Goal: Task Accomplishment & Management: Use online tool/utility

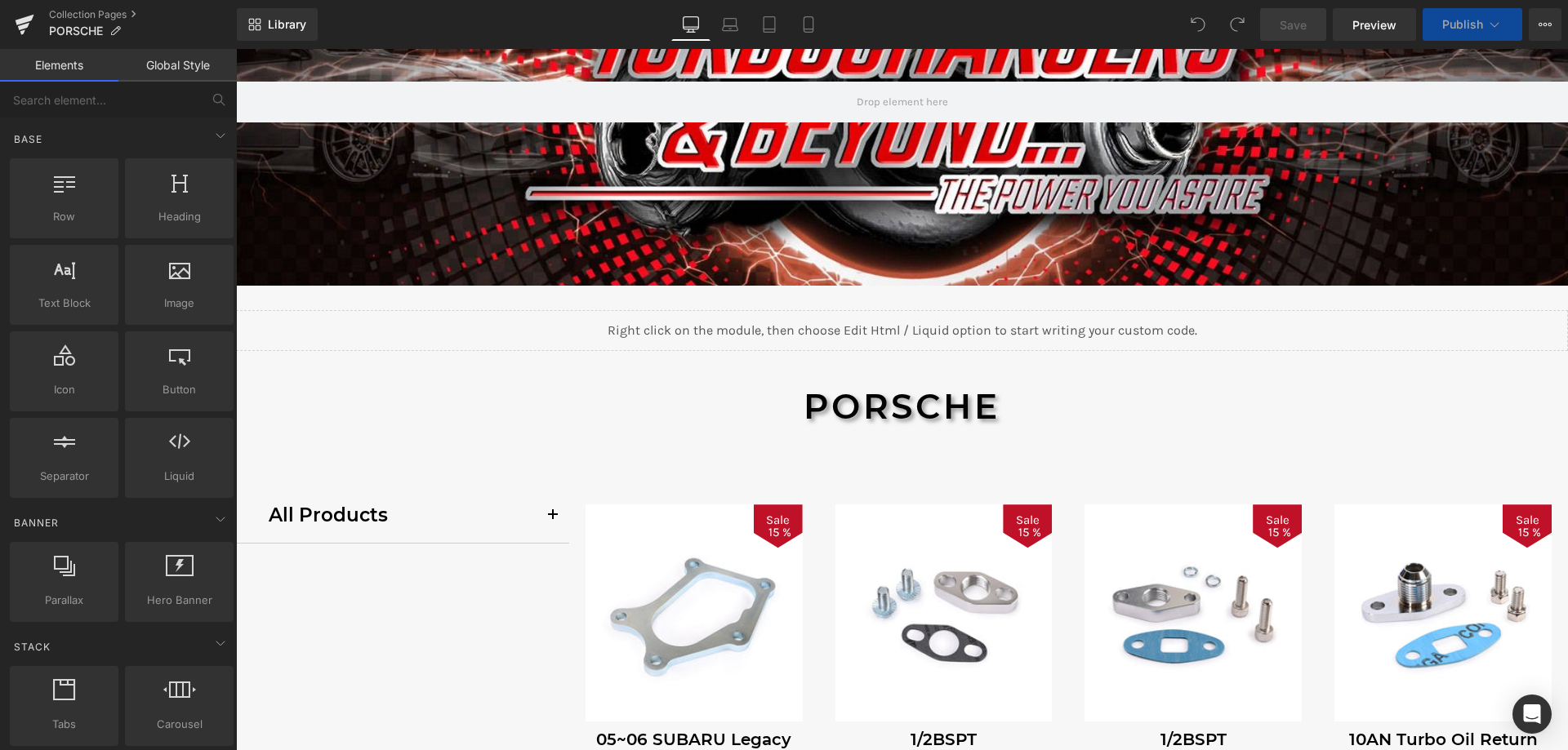
scroll to position [327, 0]
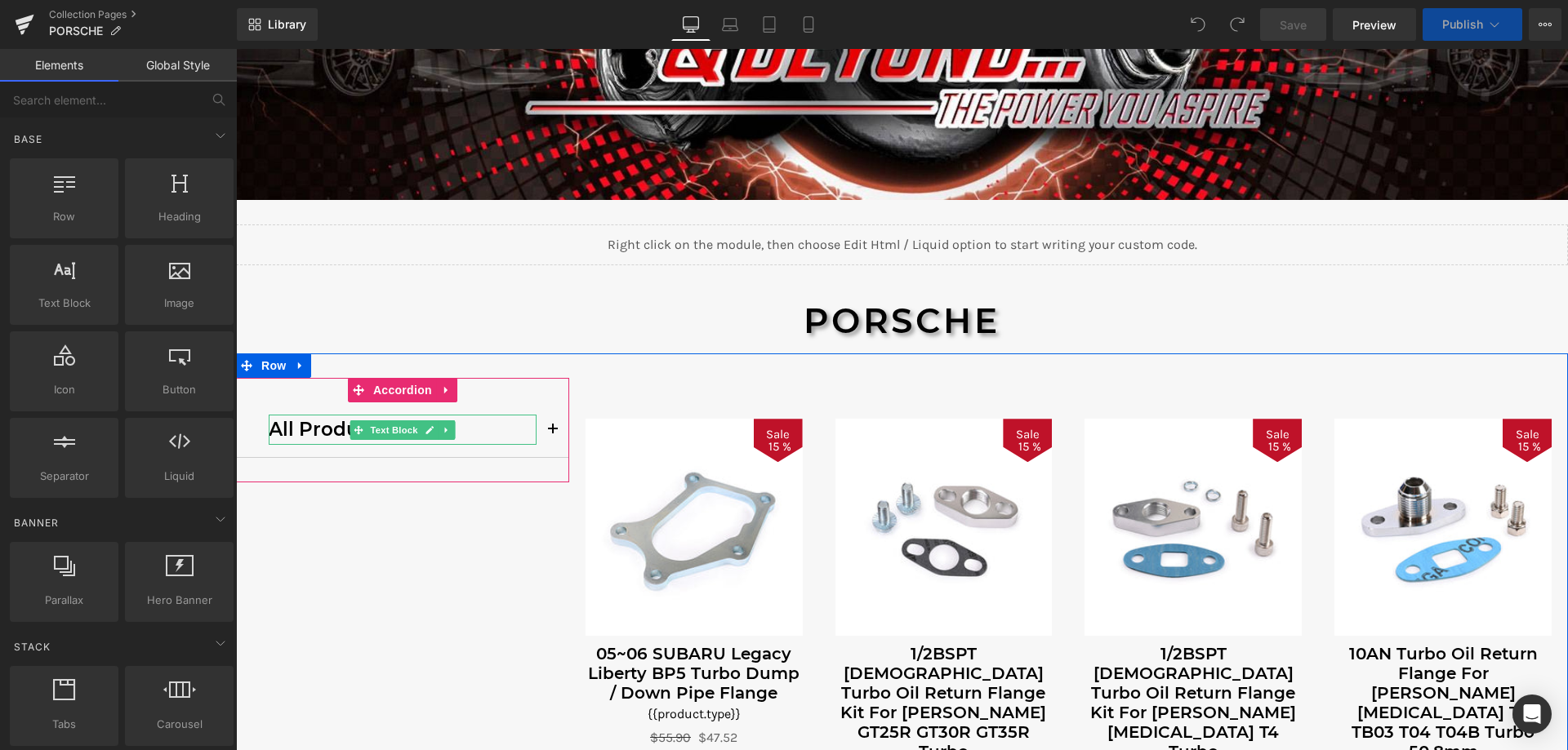
click at [288, 435] on p "All Products" at bounding box center [402, 429] width 268 height 30
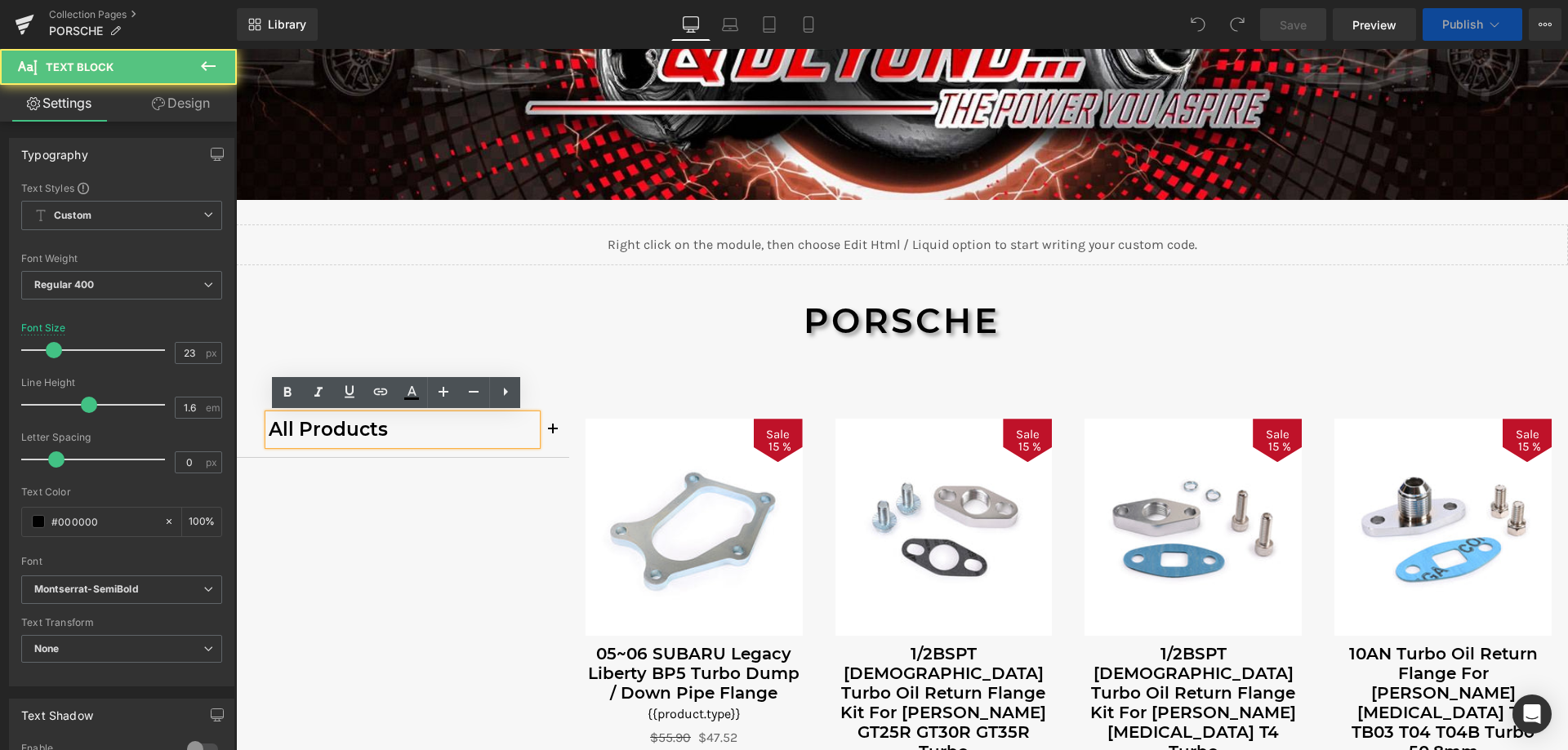
click at [250, 447] on div "All Products Text Block" at bounding box center [402, 429] width 333 height 55
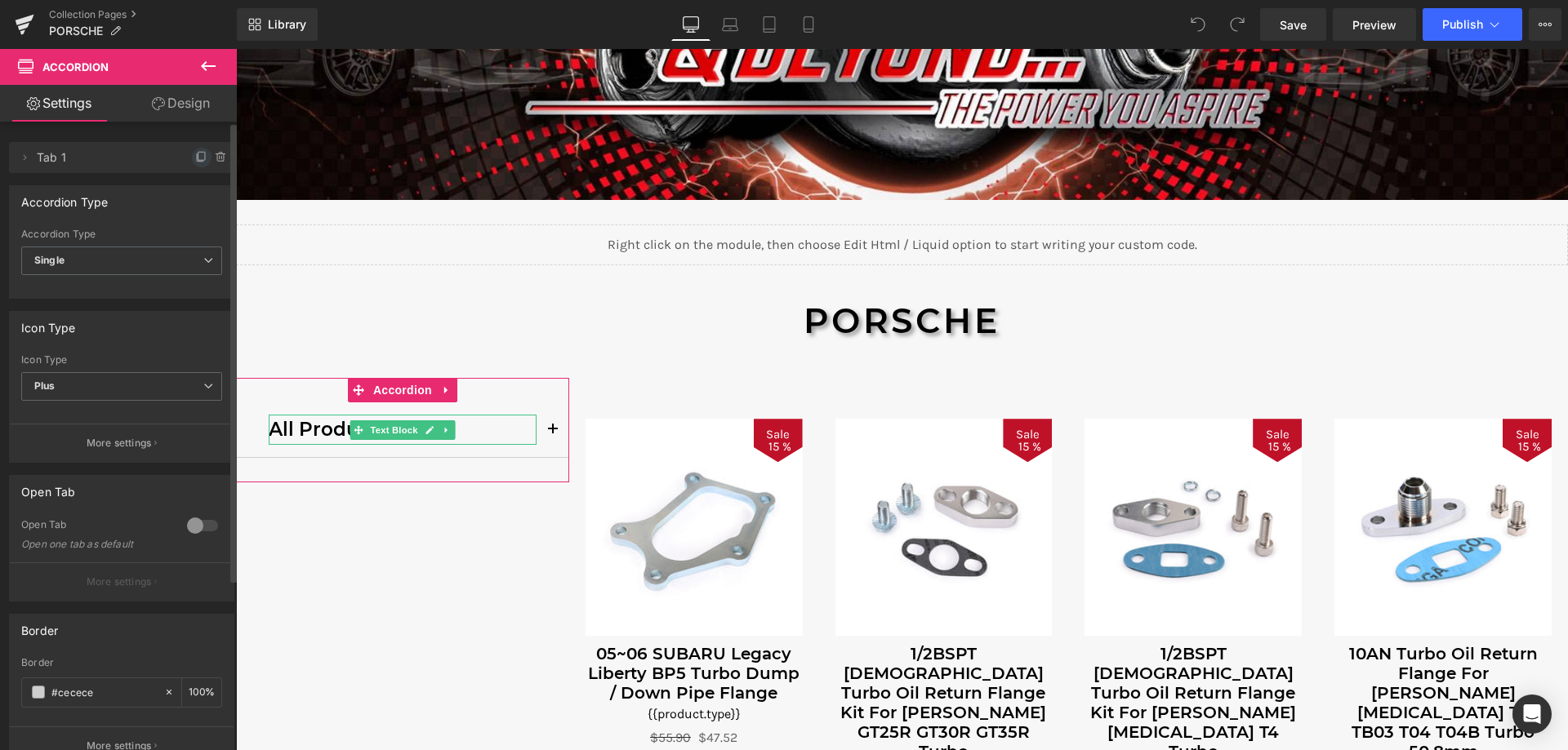
click at [195, 157] on icon at bounding box center [201, 157] width 13 height 13
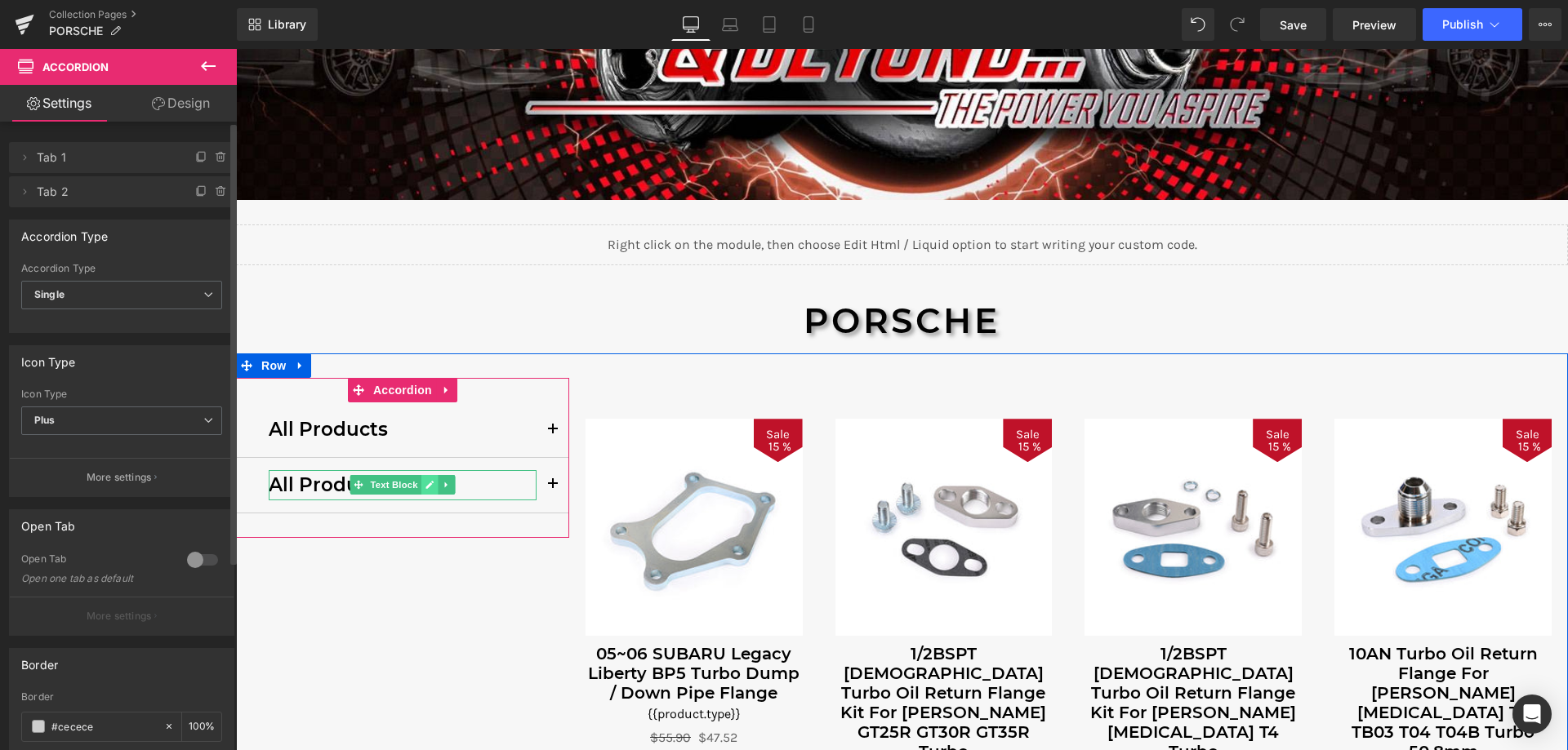
click at [425, 485] on icon at bounding box center [429, 486] width 8 height 8
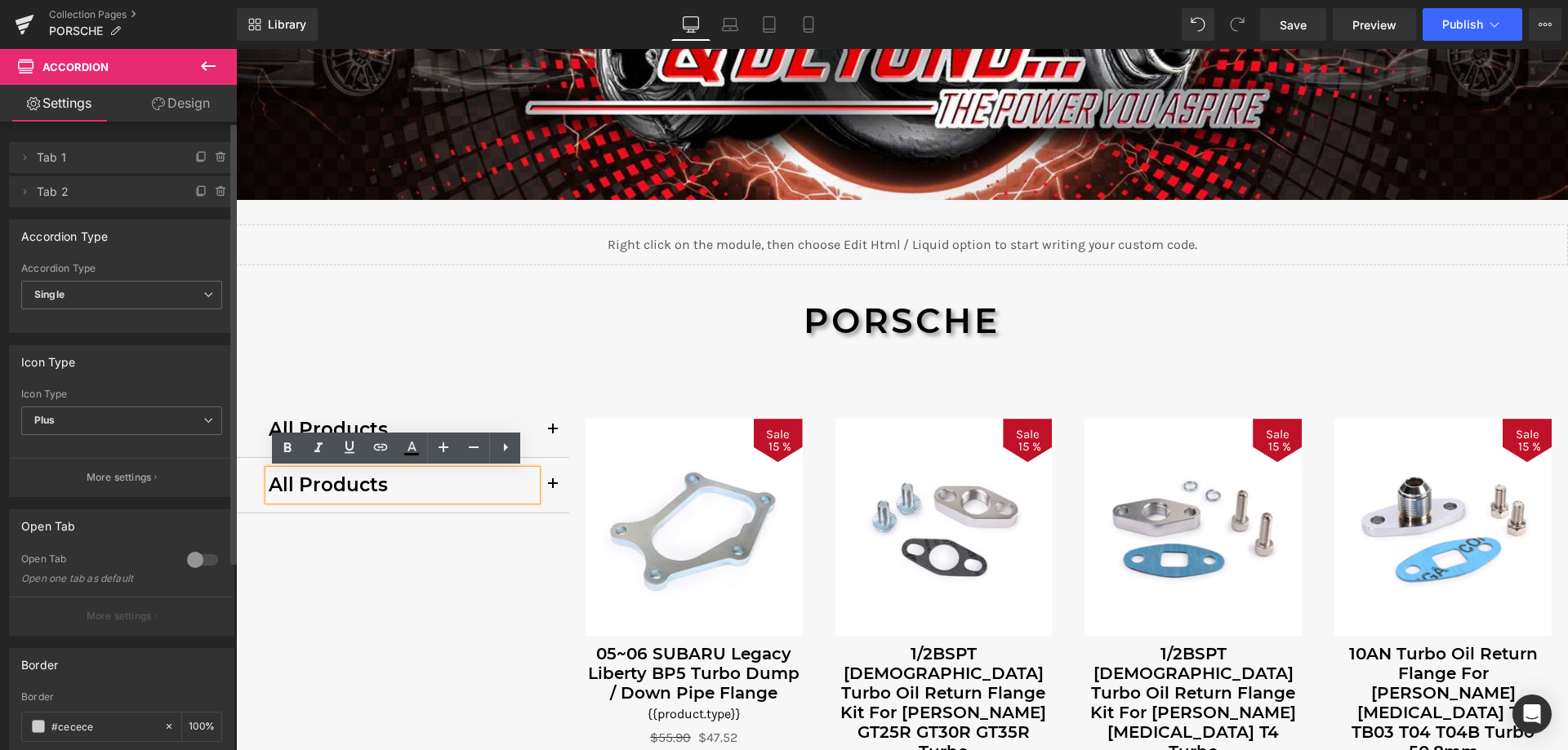
click at [396, 486] on p "All Products" at bounding box center [402, 486] width 268 height 30
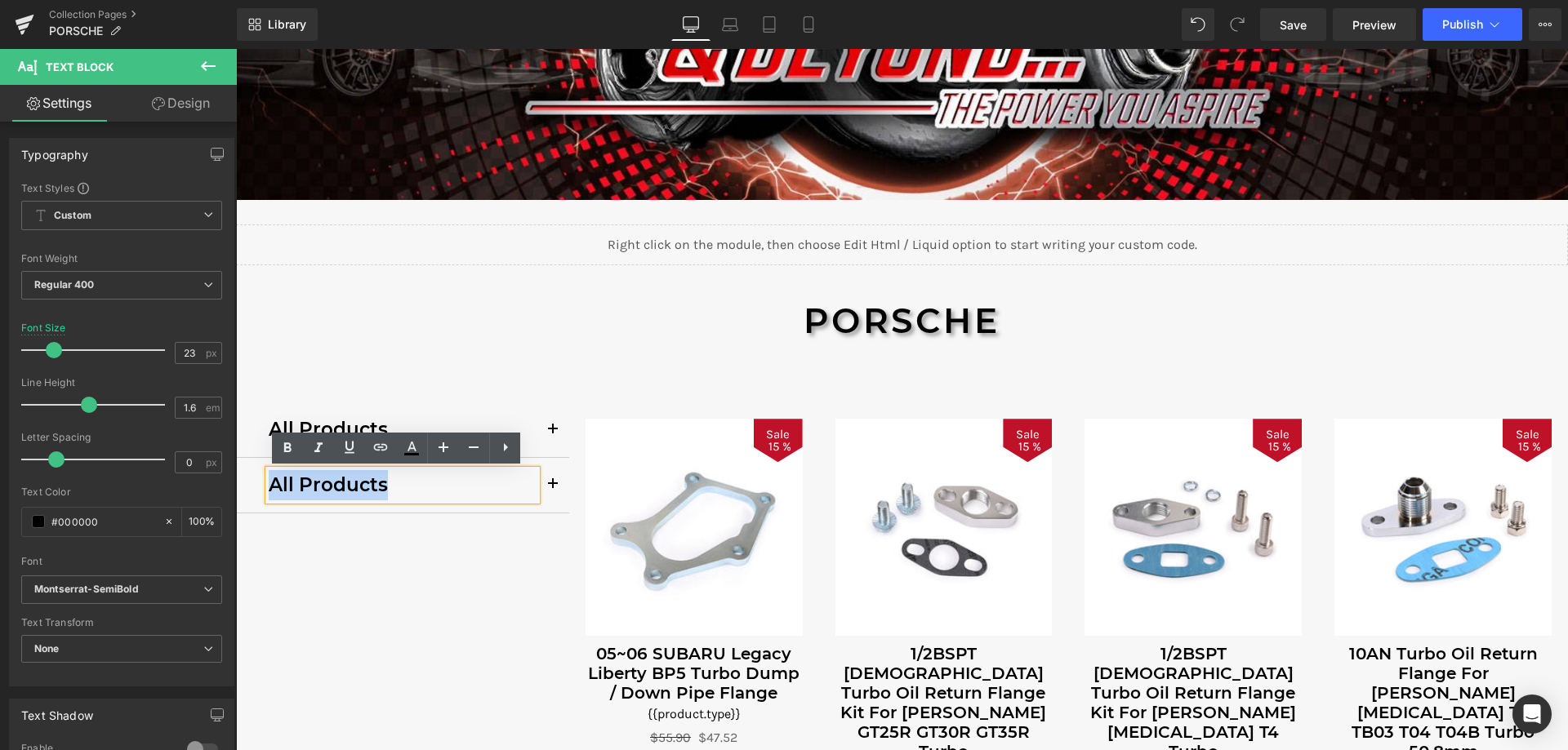
drag, startPoint x: 379, startPoint y: 487, endPoint x: 264, endPoint y: 487, distance: 115.0
click at [269, 487] on p "All Products" at bounding box center [402, 486] width 268 height 30
drag, startPoint x: 263, startPoint y: 487, endPoint x: 438, endPoint y: 490, distance: 175.0
click at [438, 490] on p "KURO Ball Bearing" at bounding box center [402, 486] width 268 height 30
click at [0, 0] on icon at bounding box center [0, 0] width 0 height 0
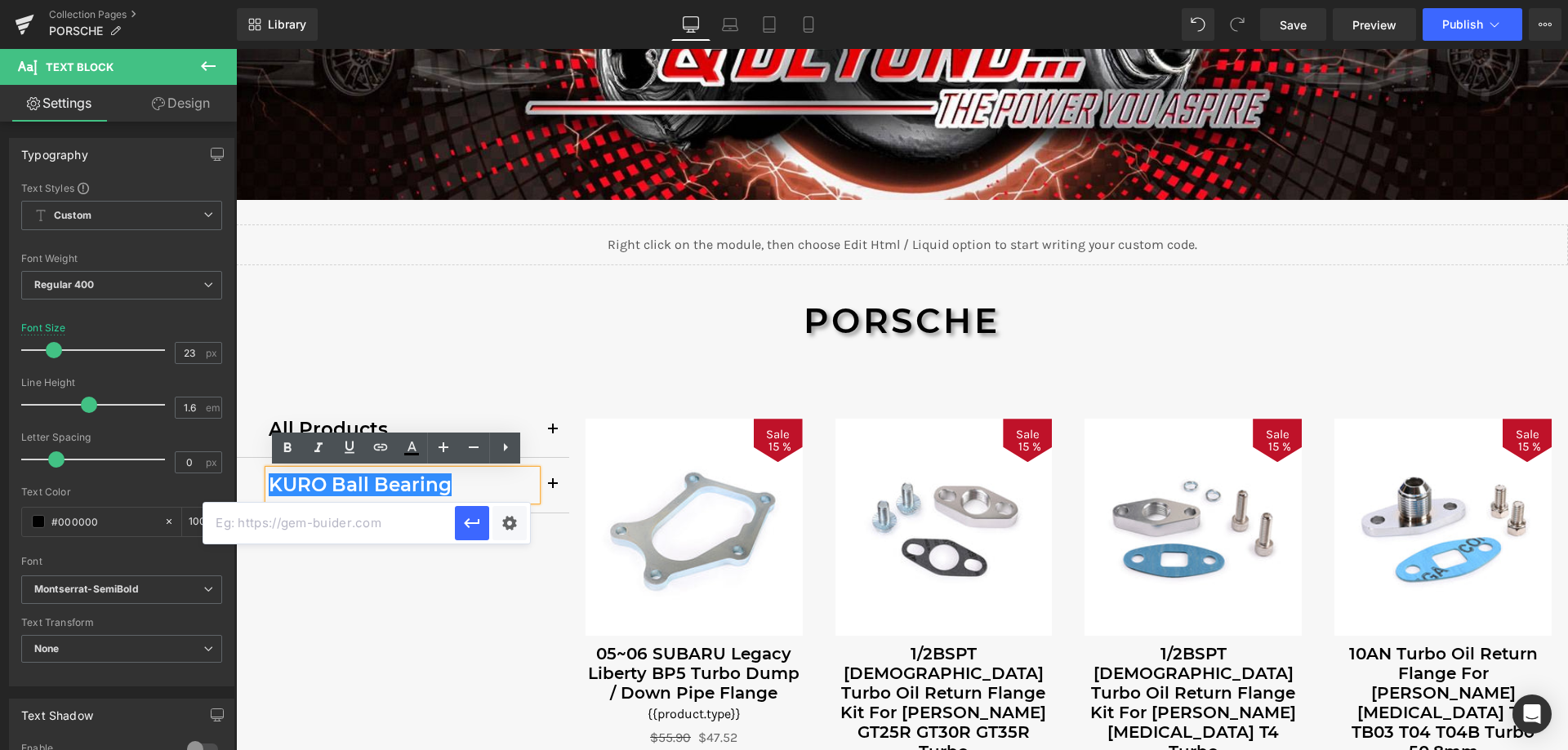
click at [0, 0] on input "text" at bounding box center [0, 0] width 0 height 0
paste input "/collections/porsche-kuro-ball-bearing-turbo-porsche"
type input "/collections/porsche-kuro-ball-bearing-turbo-porsche"
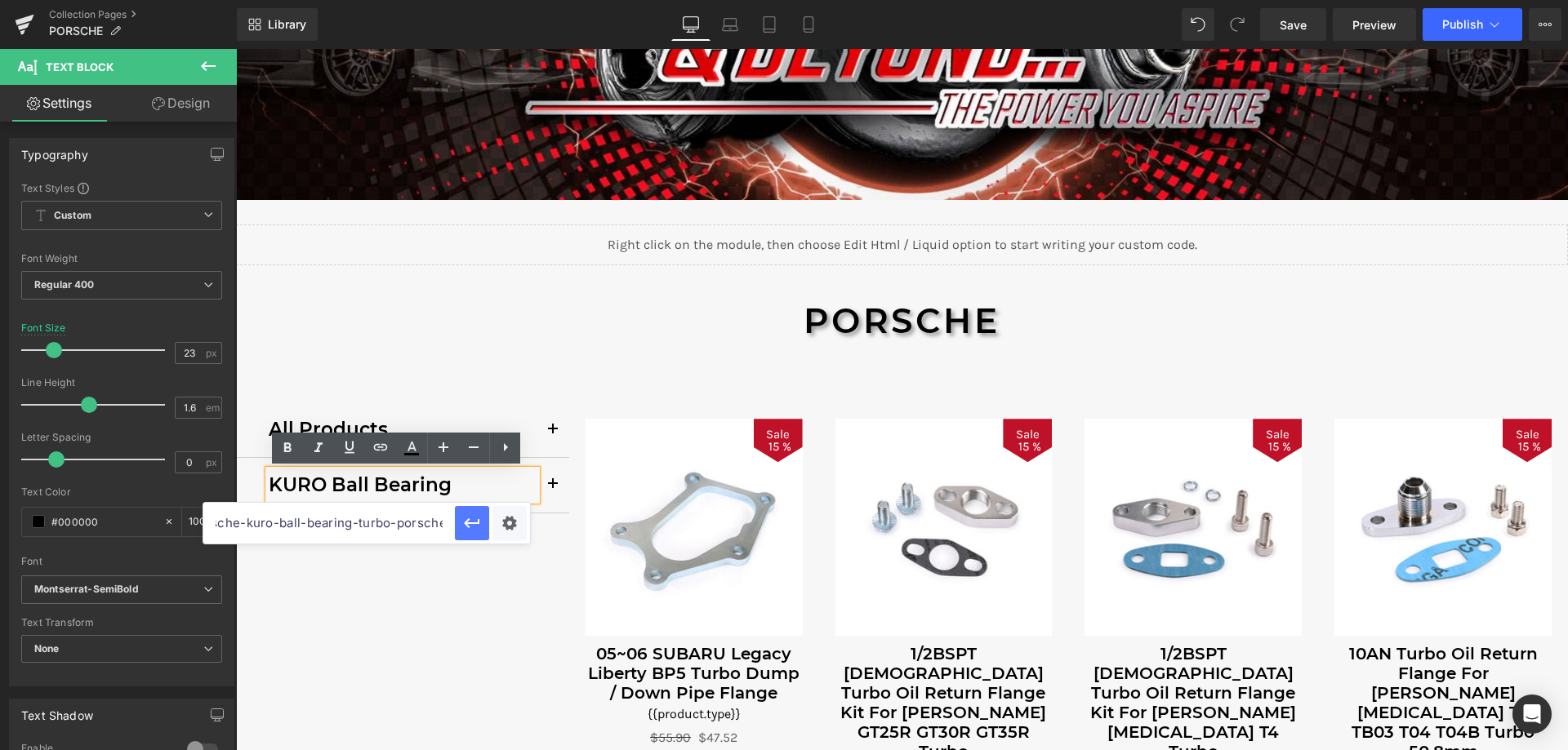
scroll to position [0, 0]
click at [554, 486] on button "button" at bounding box center [553, 486] width 33 height 54
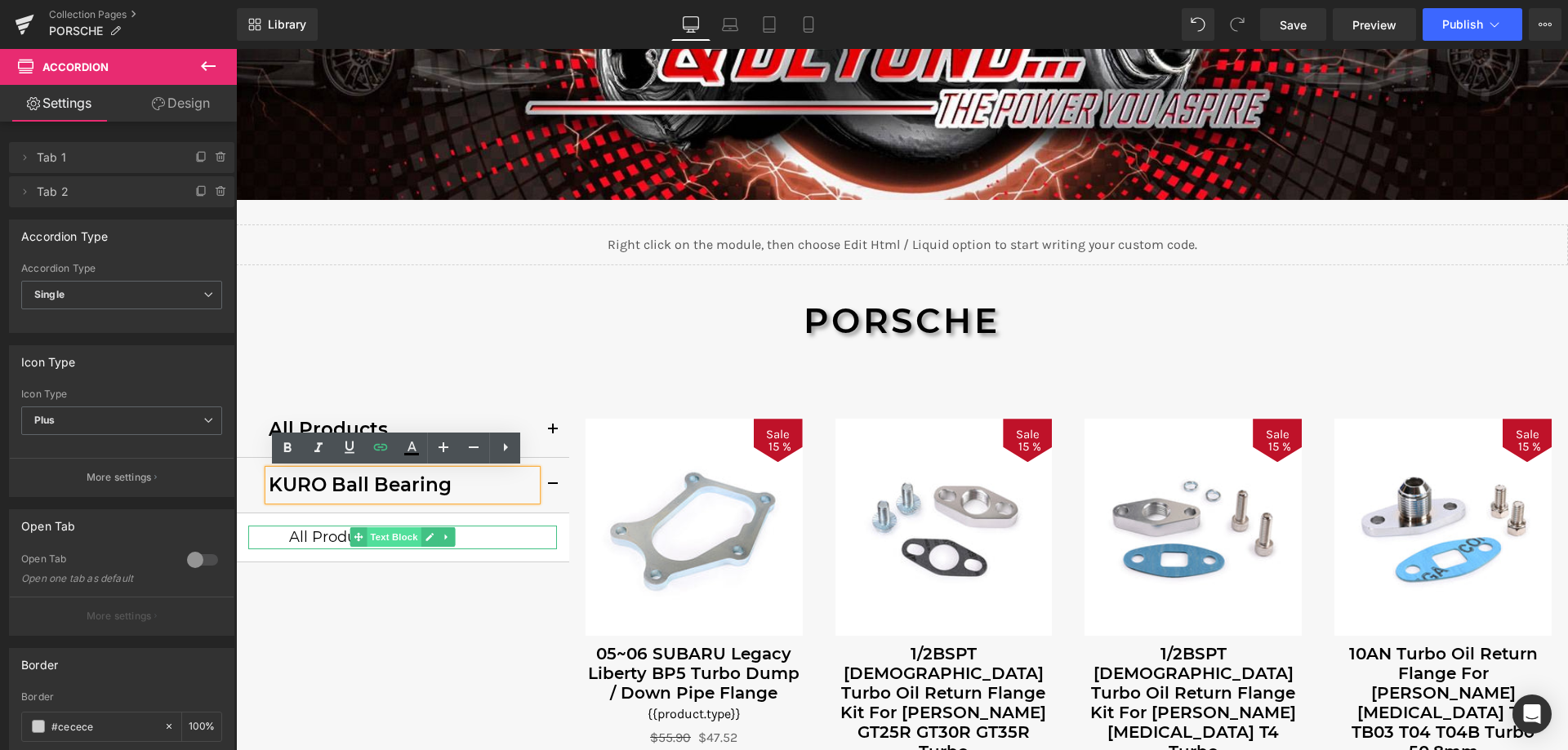
click at [389, 531] on span "Text Block" at bounding box center [393, 537] width 54 height 19
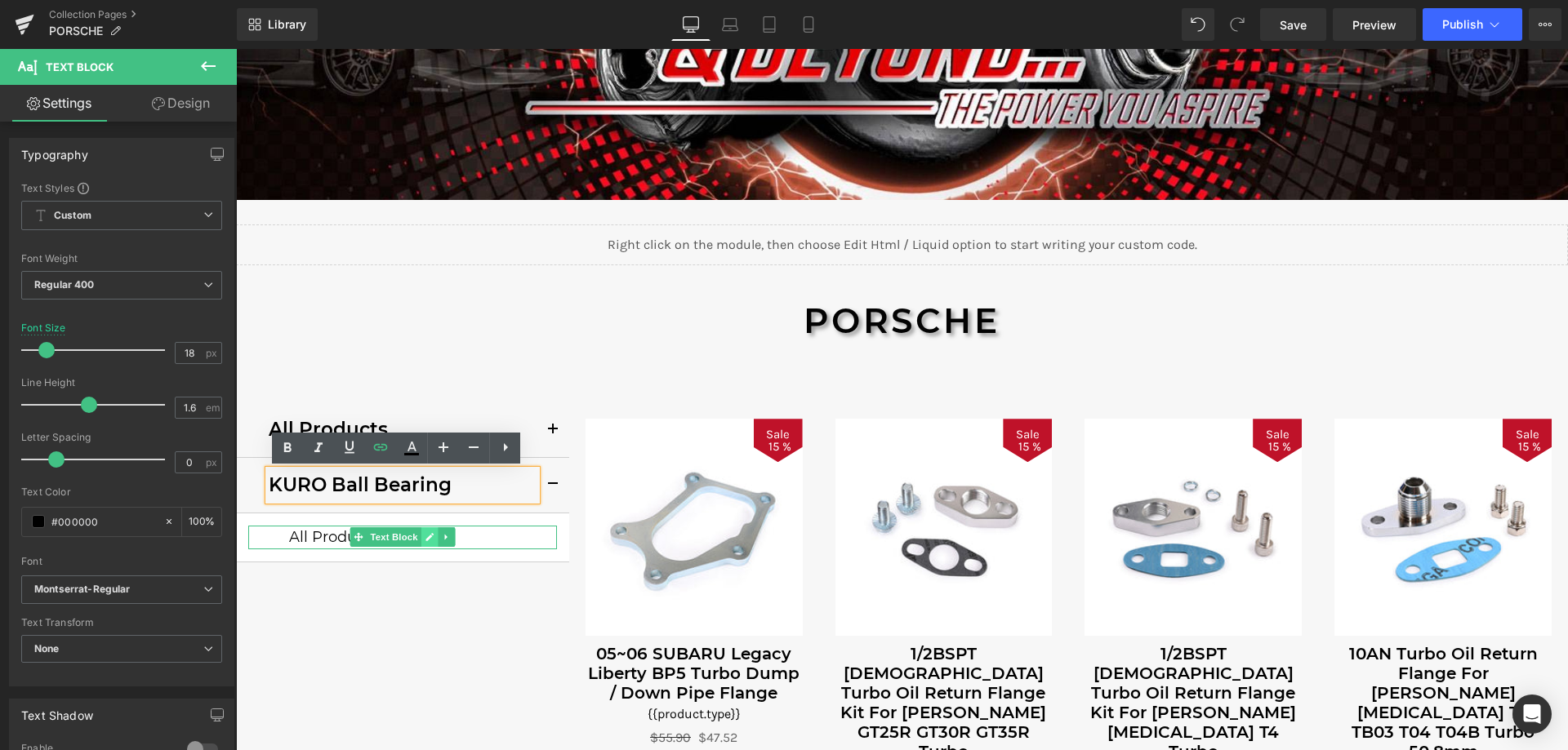
click at [424, 541] on icon at bounding box center [429, 537] width 9 height 10
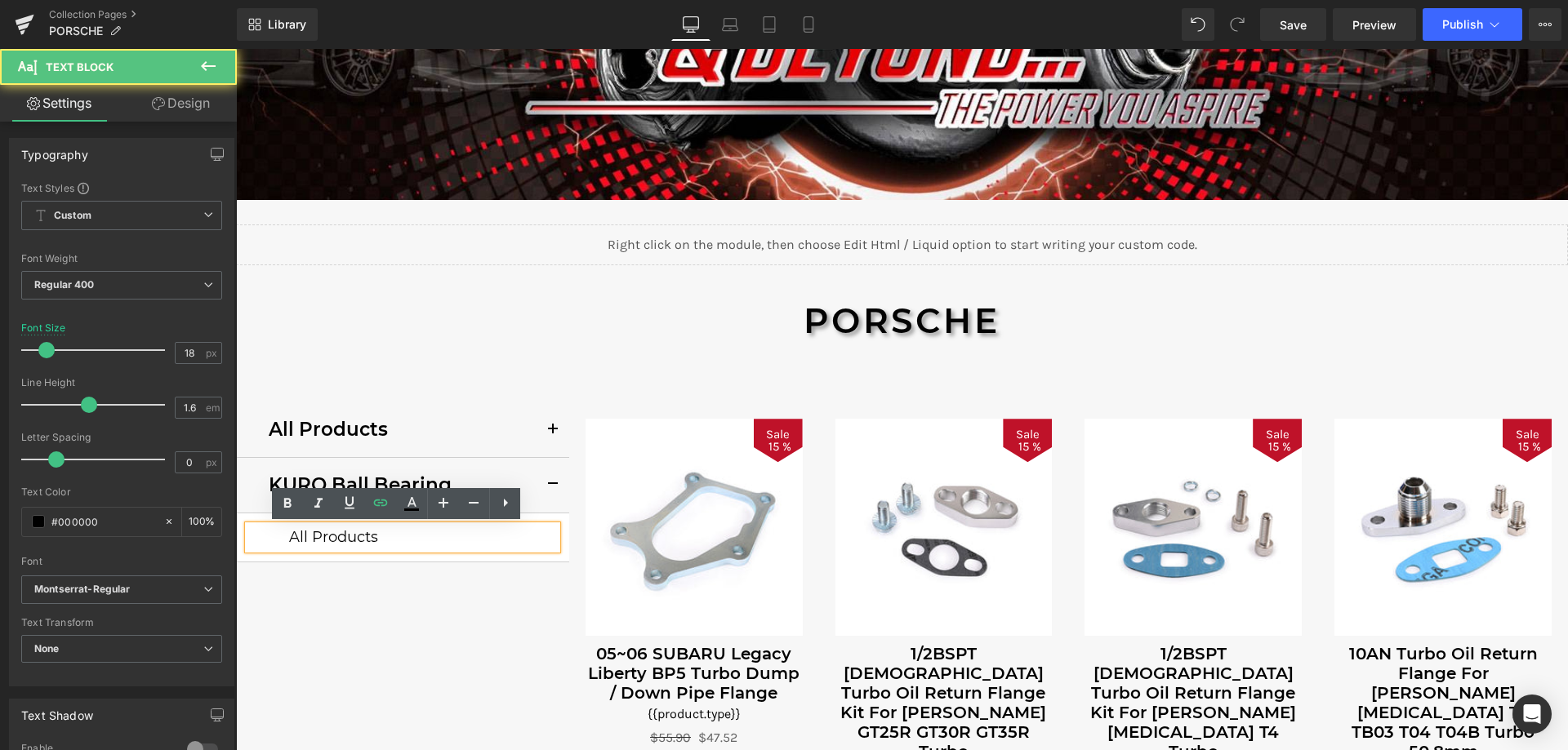
click at [379, 540] on p "All Products" at bounding box center [423, 537] width 268 height 24
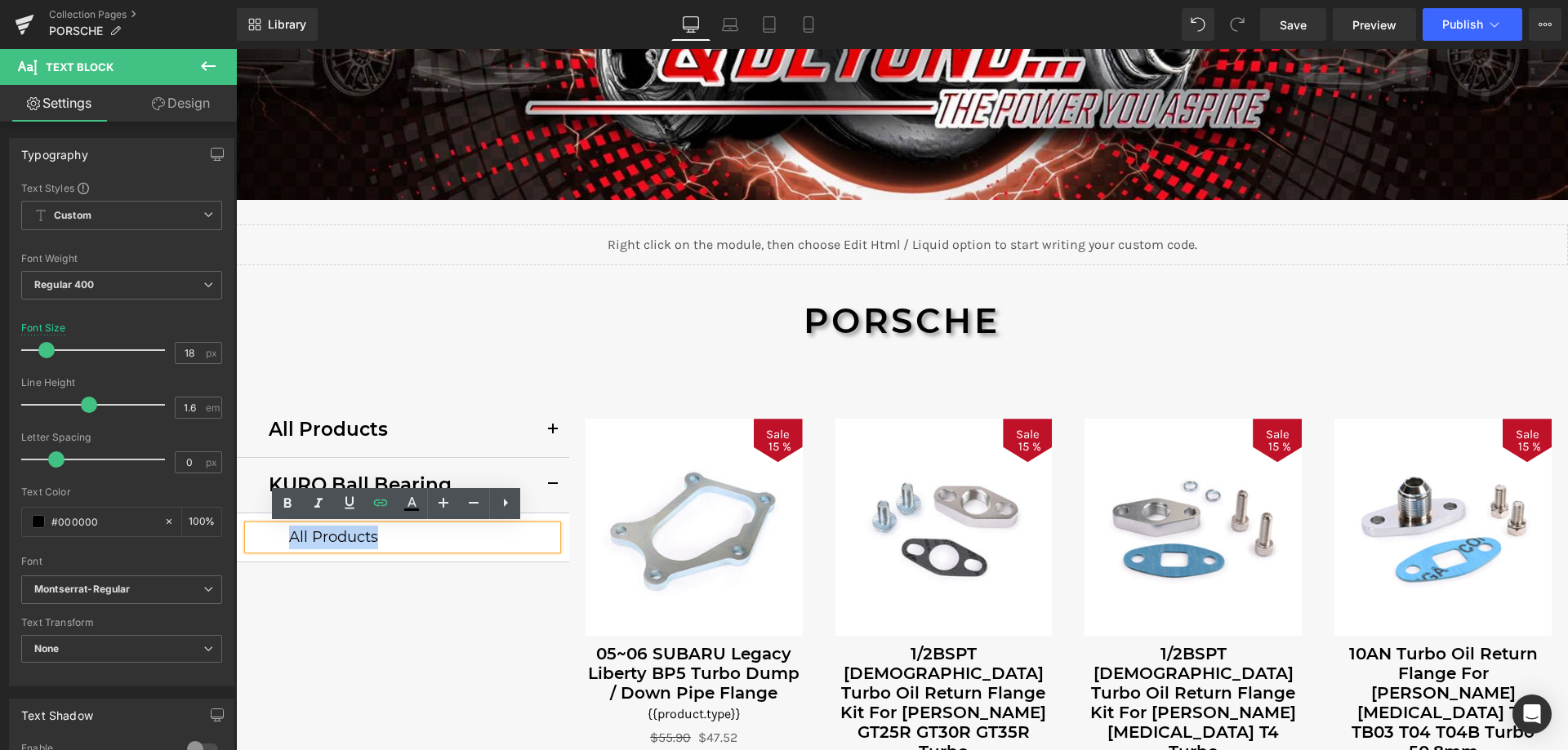
drag, startPoint x: 381, startPoint y: 540, endPoint x: 280, endPoint y: 542, distance: 101.0
click at [280, 542] on div "All Products" at bounding box center [402, 537] width 308 height 24
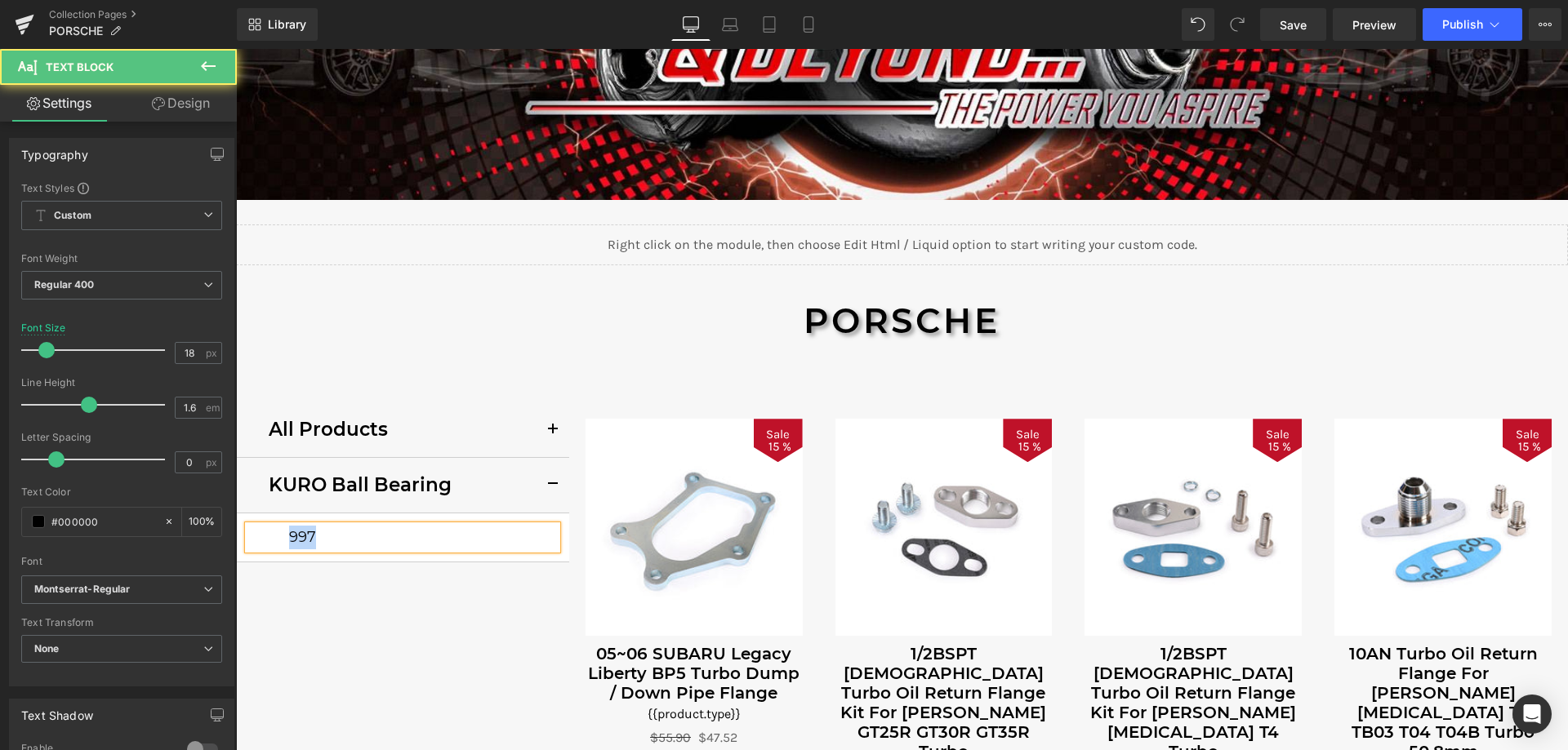
drag, startPoint x: 280, startPoint y: 543, endPoint x: 307, endPoint y: 541, distance: 27.1
click at [307, 541] on div "997" at bounding box center [402, 537] width 308 height 24
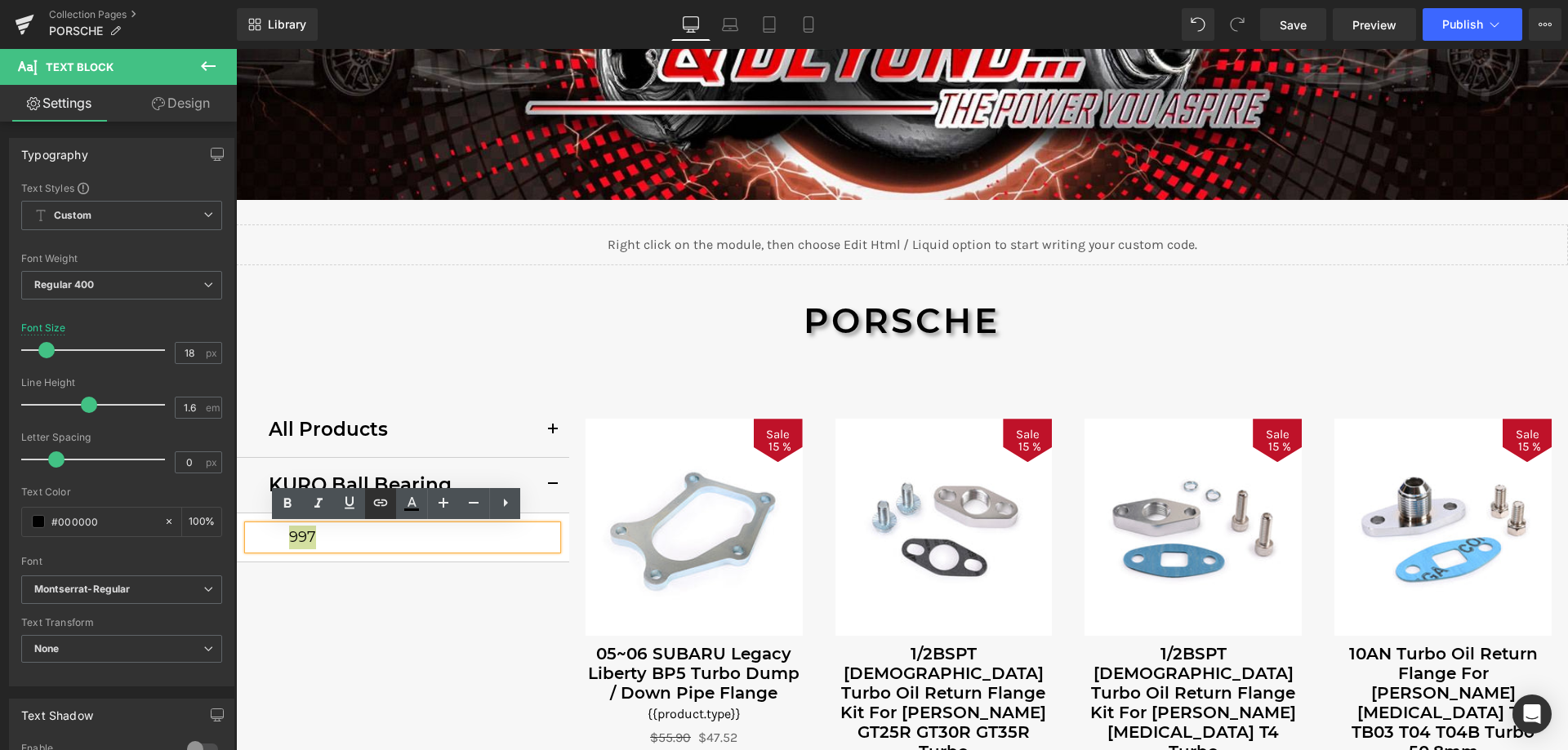
click at [0, 0] on icon at bounding box center [0, 0] width 0 height 0
click at [0, 0] on input "text" at bounding box center [0, 0] width 0 height 0
paste input "/collections/porsche-kuro-ball-bearing-turbo-porsche-997"
type input "/collections/porsche-kuro-ball-bearing-turbo-porsche-997"
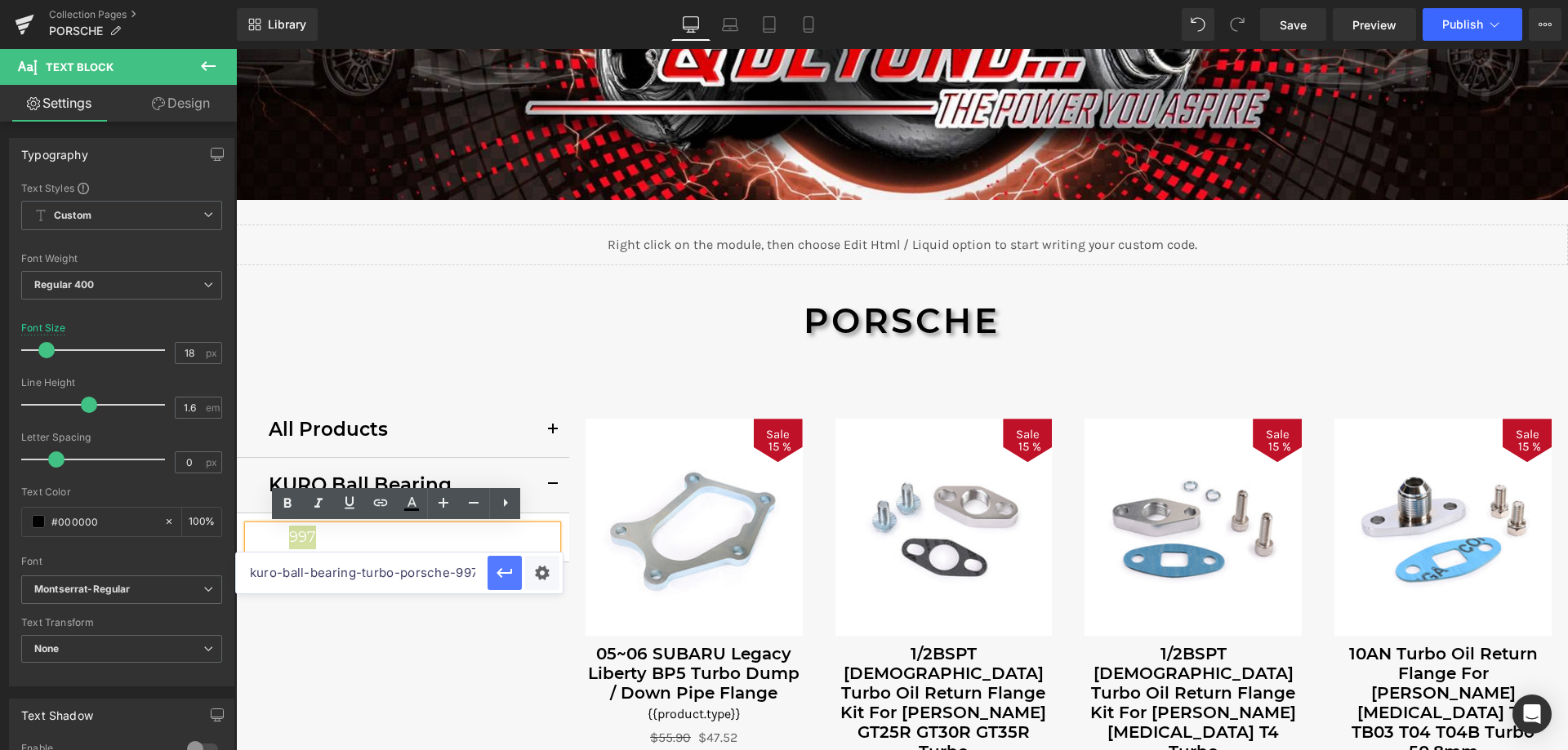
click at [544, 477] on button "button" at bounding box center [553, 486] width 33 height 54
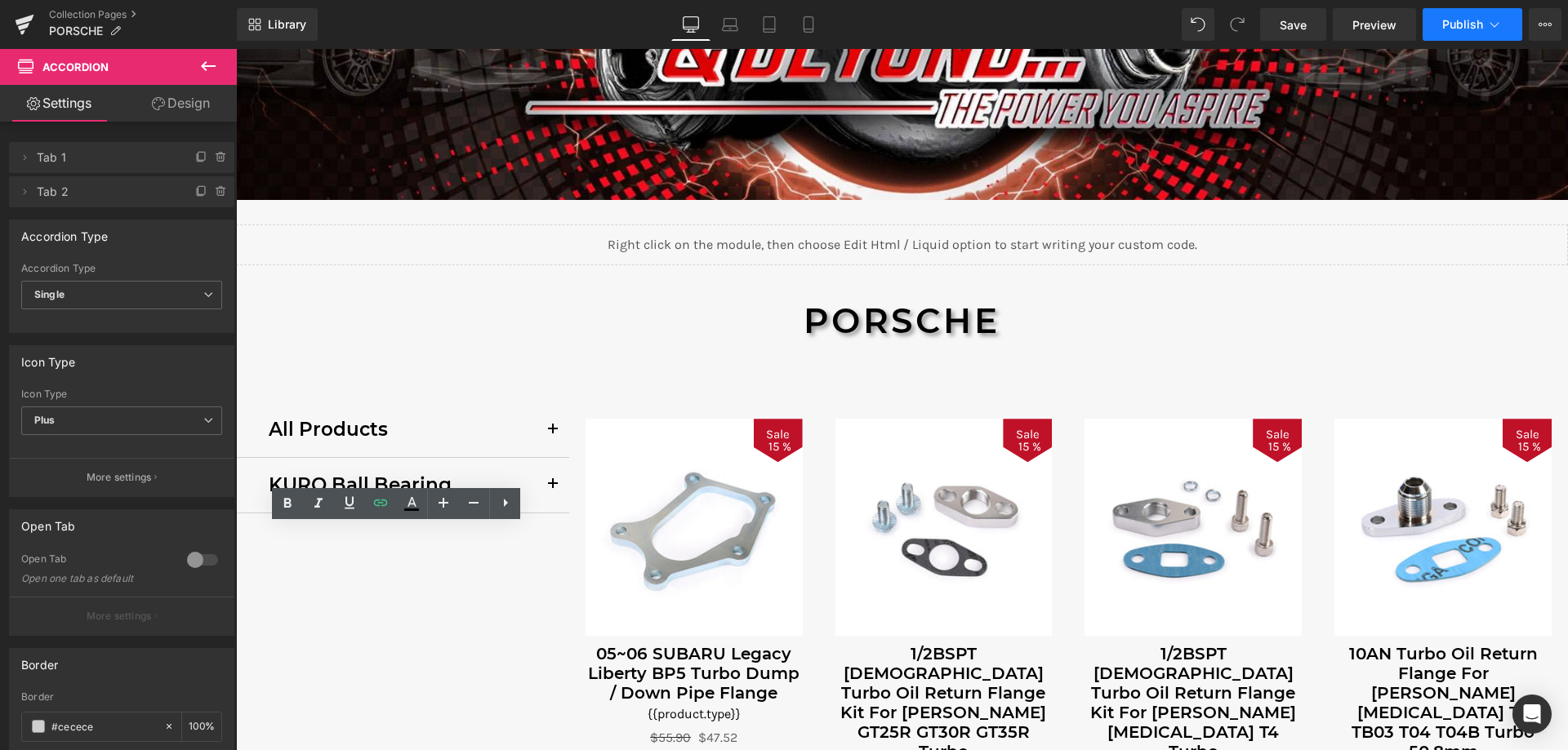
click at [1467, 25] on span "Publish" at bounding box center [1463, 24] width 40 height 13
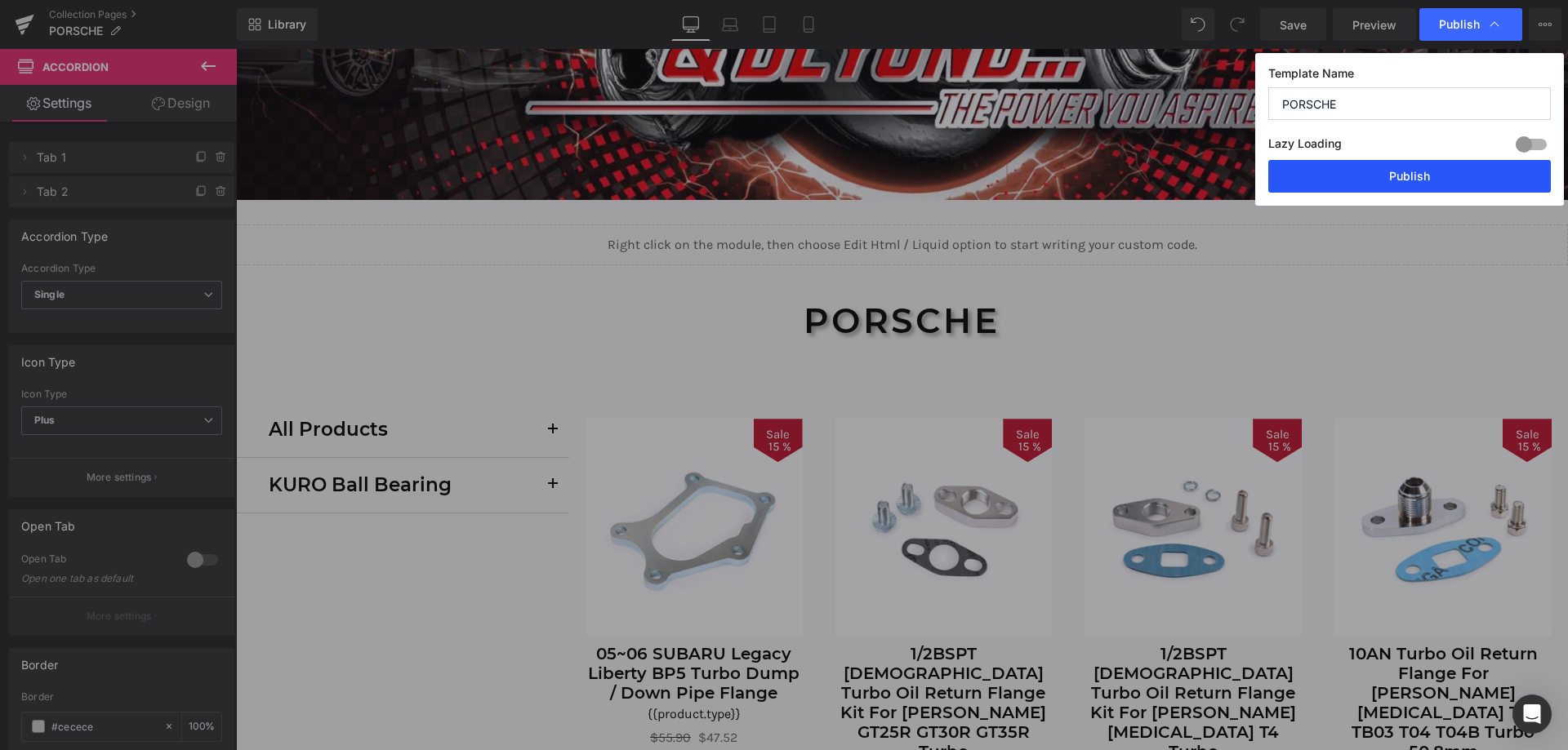
click at [1386, 181] on button "Publish" at bounding box center [1410, 176] width 283 height 32
